Goal: Transaction & Acquisition: Subscribe to service/newsletter

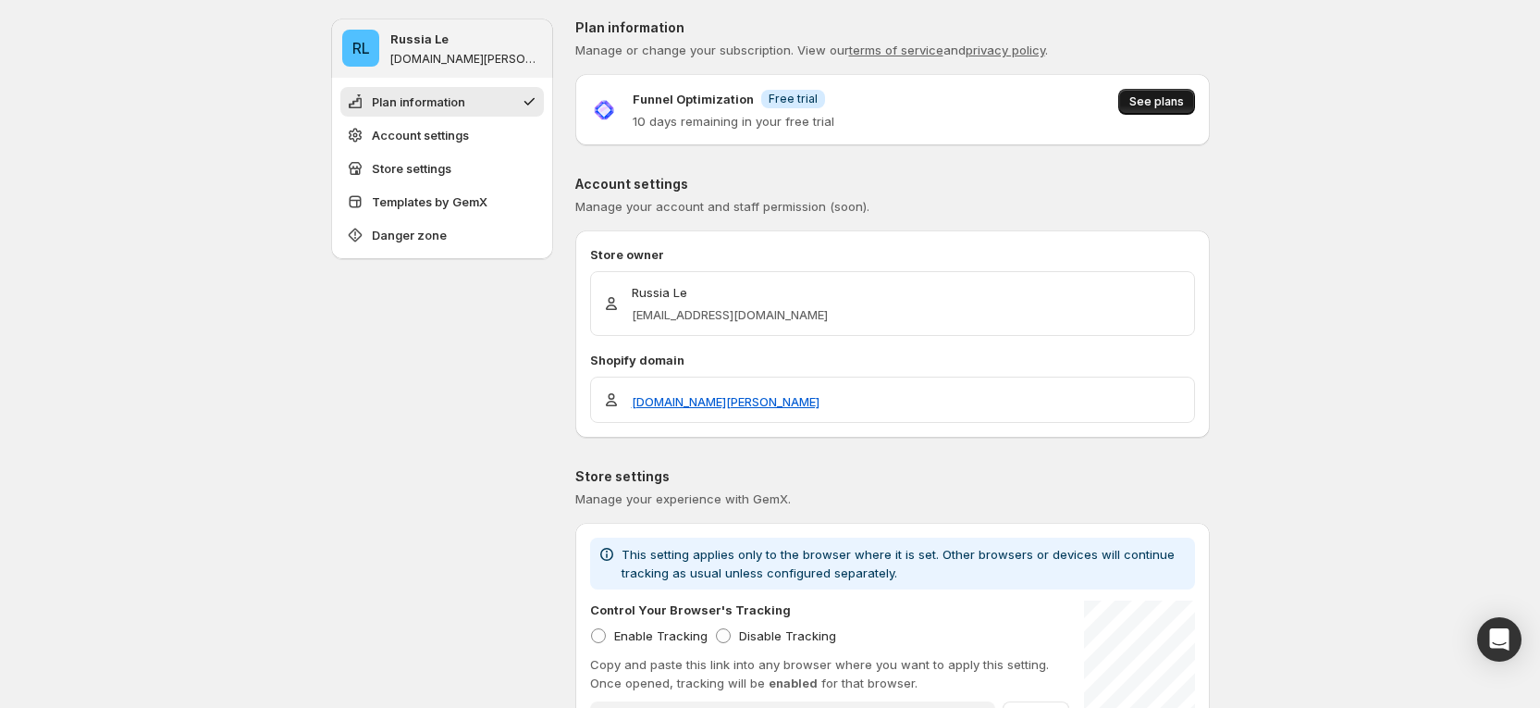
click at [1167, 97] on span "See plans" at bounding box center [1156, 101] width 55 height 15
click at [1150, 91] on button "See plans" at bounding box center [1156, 102] width 77 height 26
